Goal: Transaction & Acquisition: Book appointment/travel/reservation

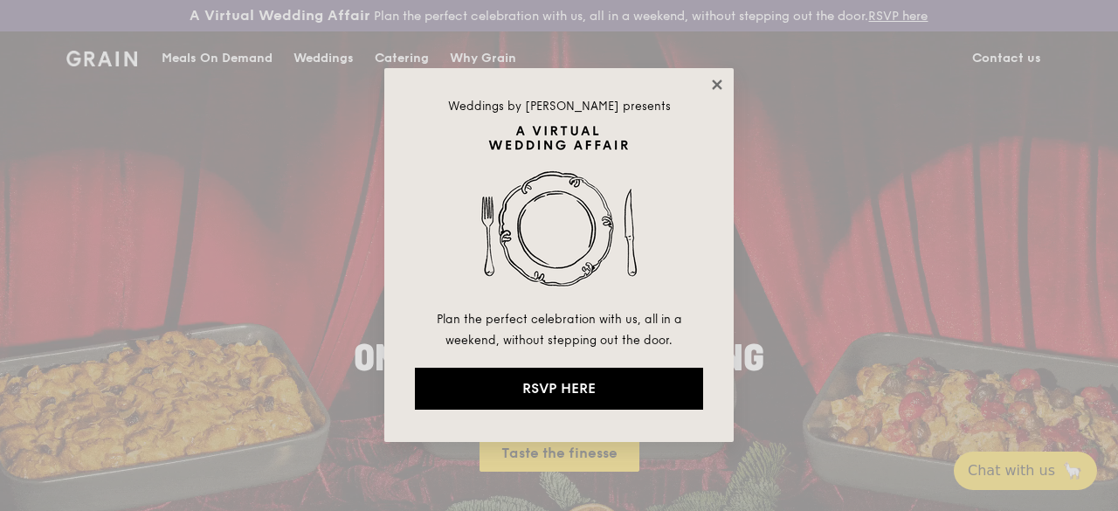
click at [716, 80] on icon at bounding box center [717, 85] width 16 height 16
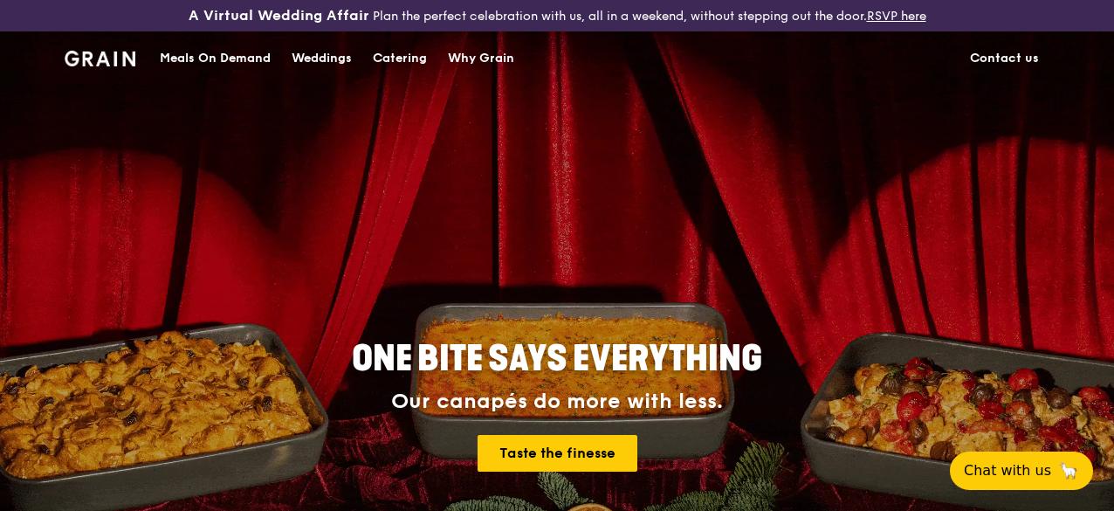
click at [413, 70] on div "Catering" at bounding box center [400, 58] width 54 height 52
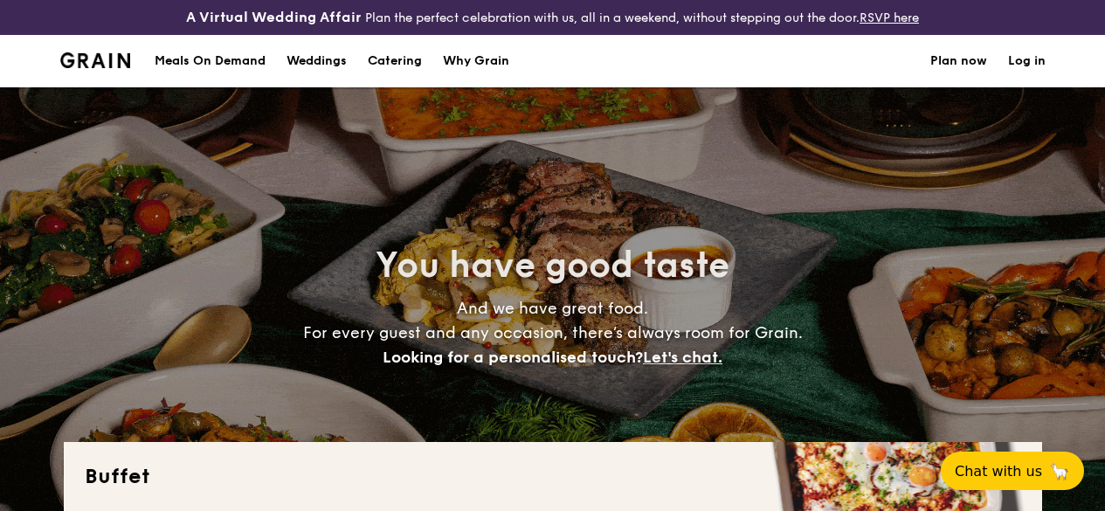
select select
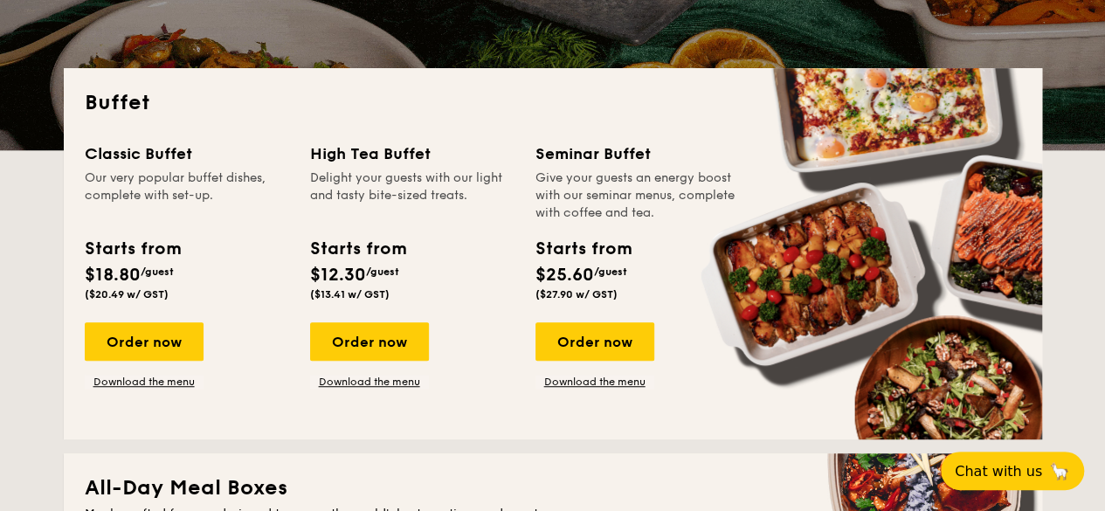
scroll to position [502, 0]
